Goal: Task Accomplishment & Management: Manage account settings

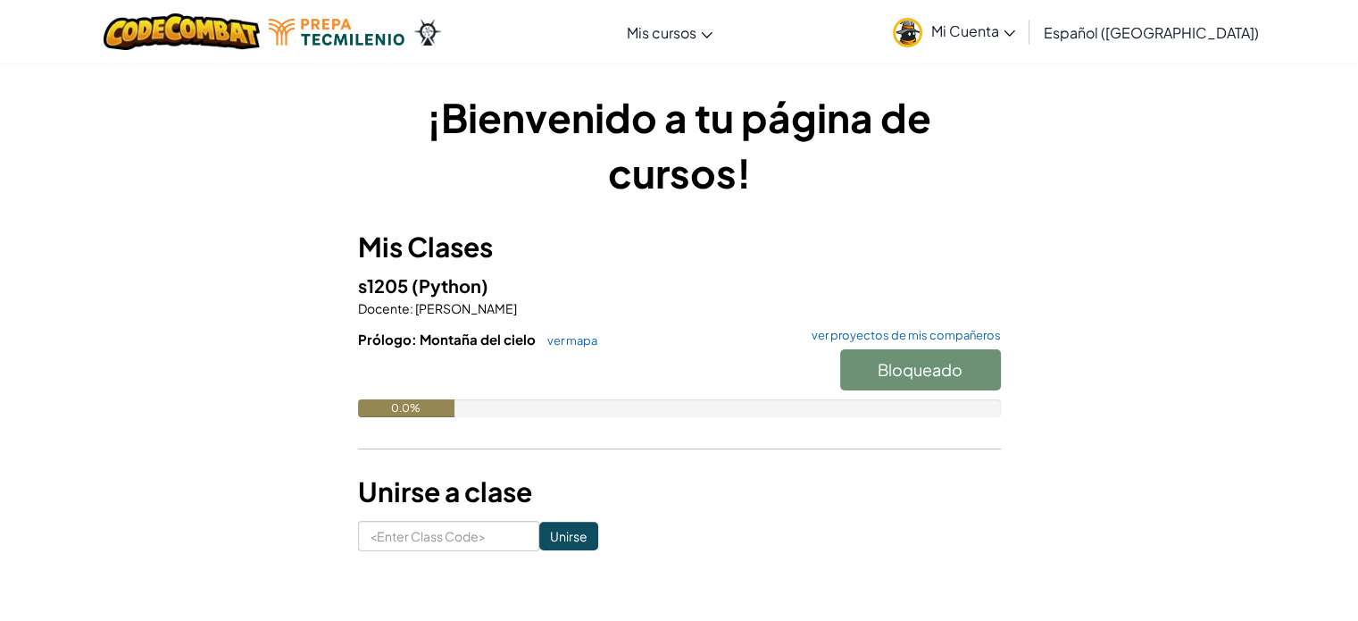
click at [1002, 34] on span "Mi Cuenta" at bounding box center [973, 30] width 84 height 19
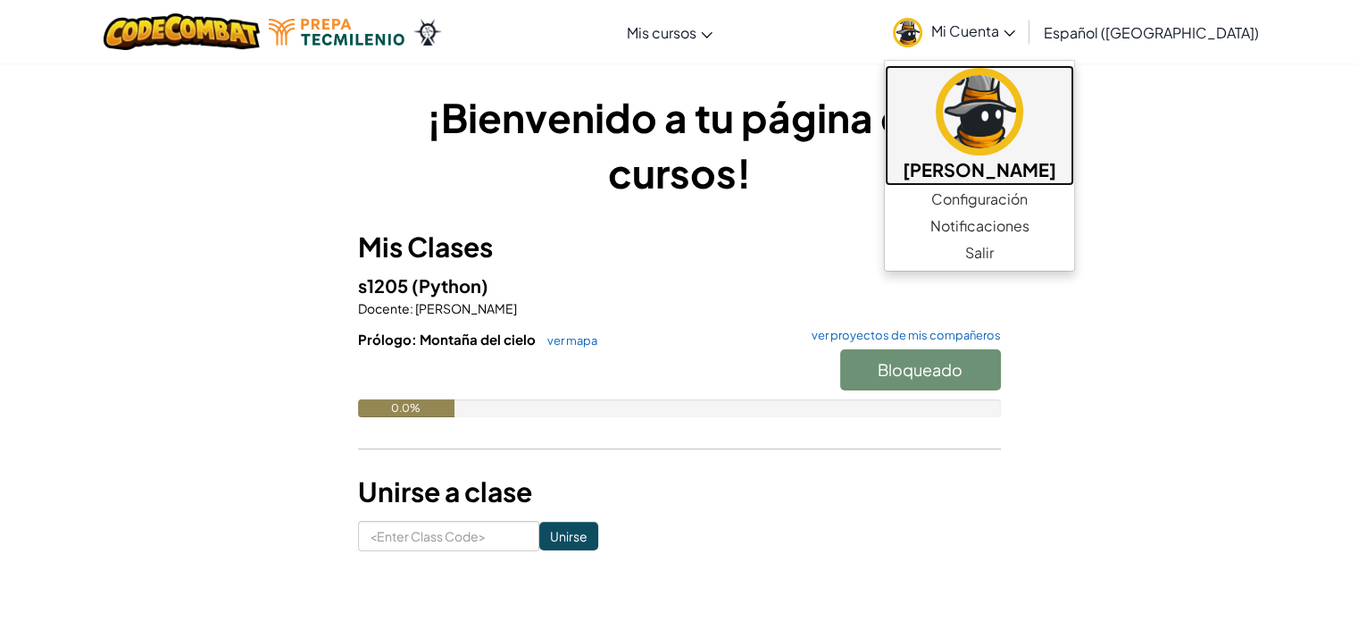
click at [989, 86] on img at bounding box center [980, 112] width 88 height 88
